Goal: Task Accomplishment & Management: Use online tool/utility

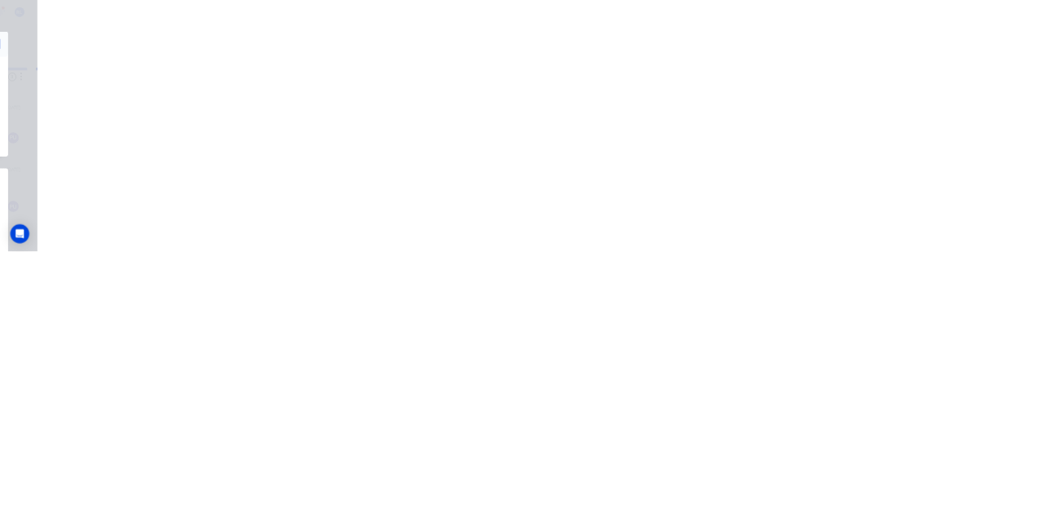
click at [872, 88] on button "Close" at bounding box center [841, 90] width 59 height 26
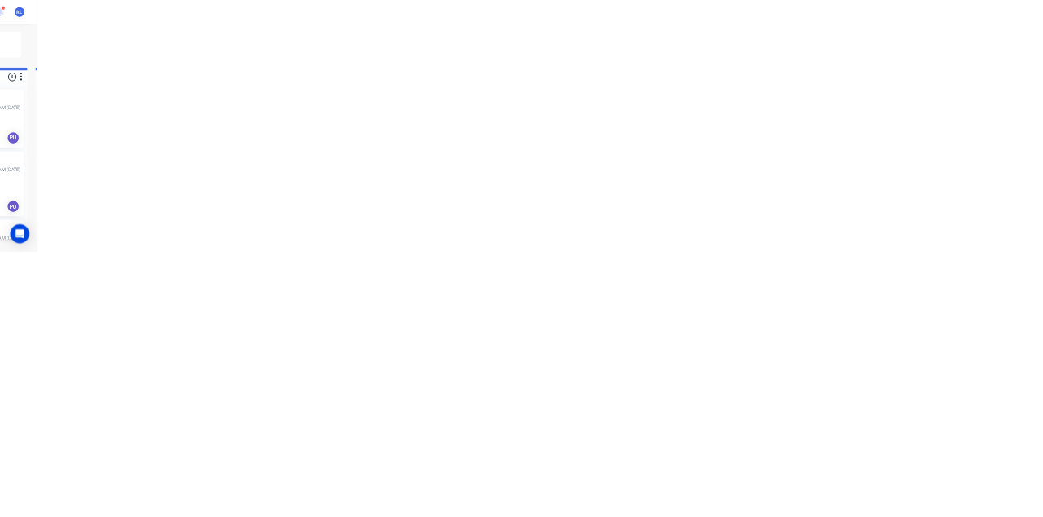
scroll to position [293, 0]
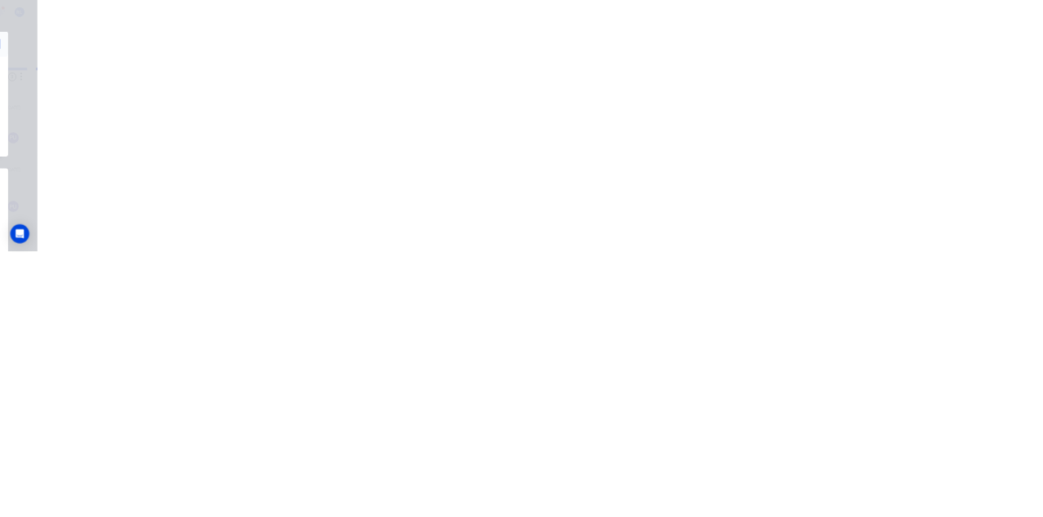
click at [872, 90] on button "Close" at bounding box center [841, 90] width 59 height 26
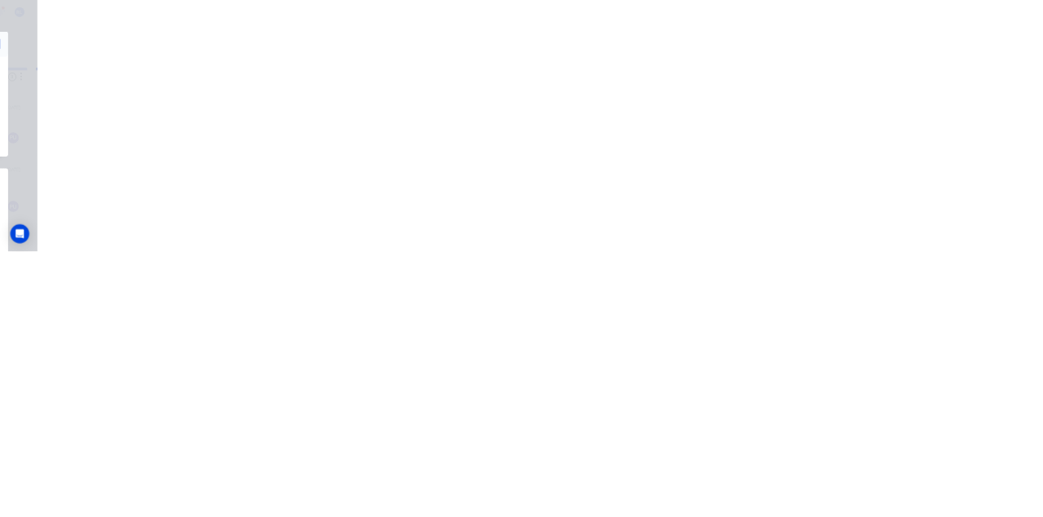
click at [872, 88] on button "Close" at bounding box center [841, 90] width 59 height 26
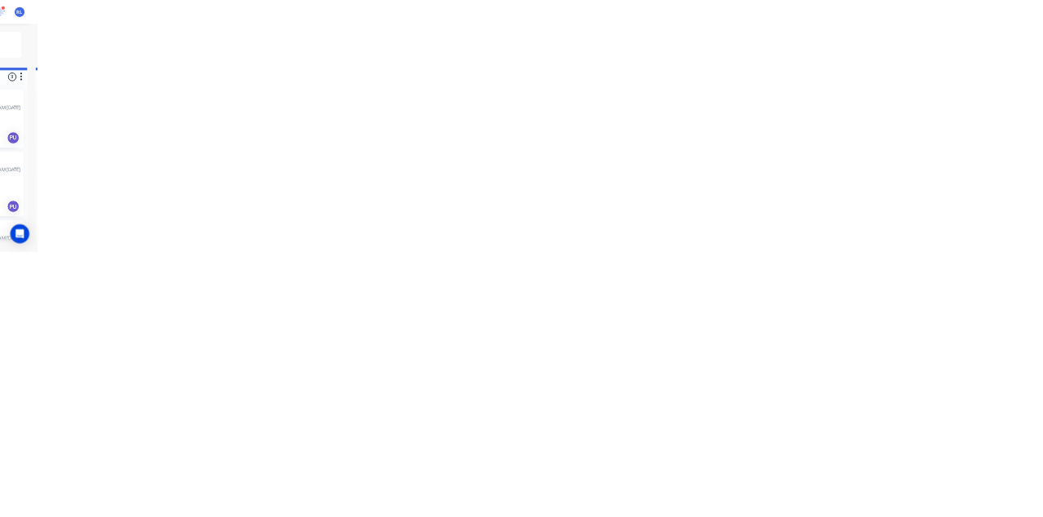
scroll to position [0, 0]
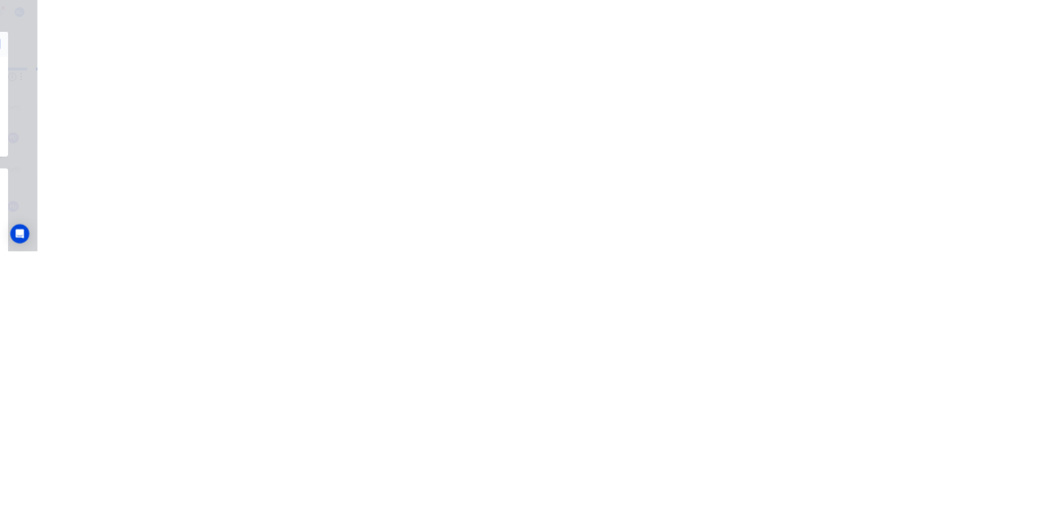
click at [157, 218] on div "Tracking" at bounding box center [134, 224] width 45 height 15
click at [635, 404] on icon "button" at bounding box center [631, 405] width 8 height 9
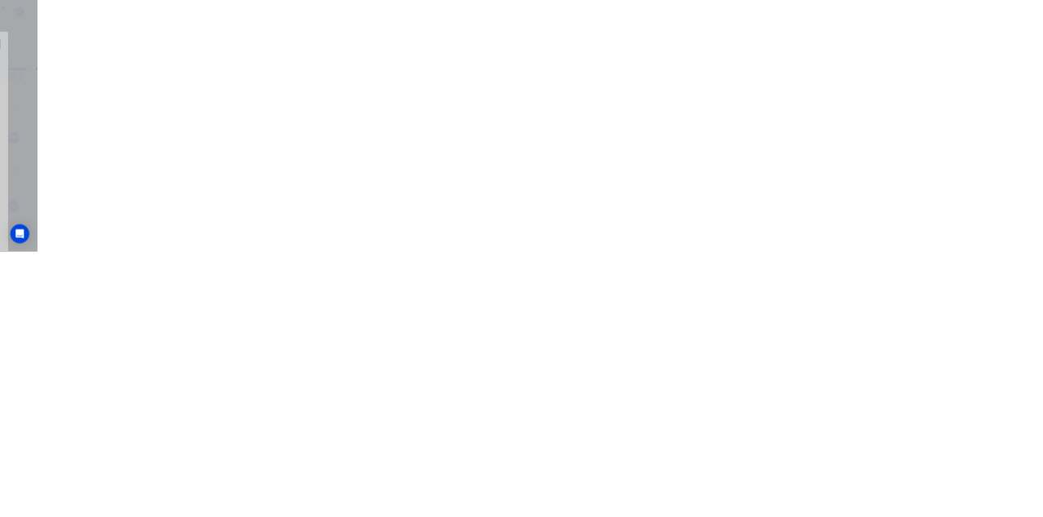
scroll to position [299, 0]
click at [515, 254] on button "Clock On" at bounding box center [470, 258] width 90 height 26
